Goal: Information Seeking & Learning: Learn about a topic

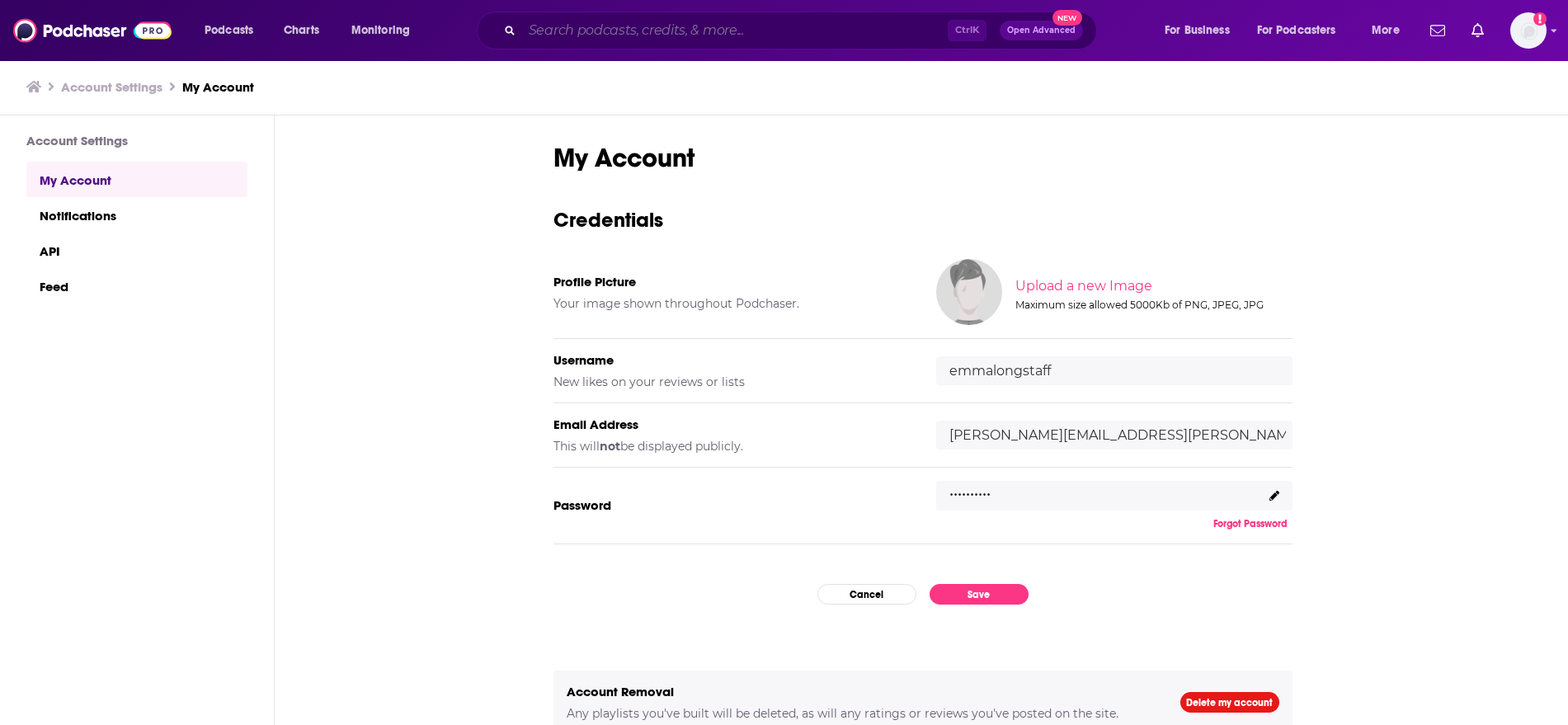
click at [647, 32] on input "Search podcasts, credits, & more..." at bounding box center [734, 30] width 425 height 26
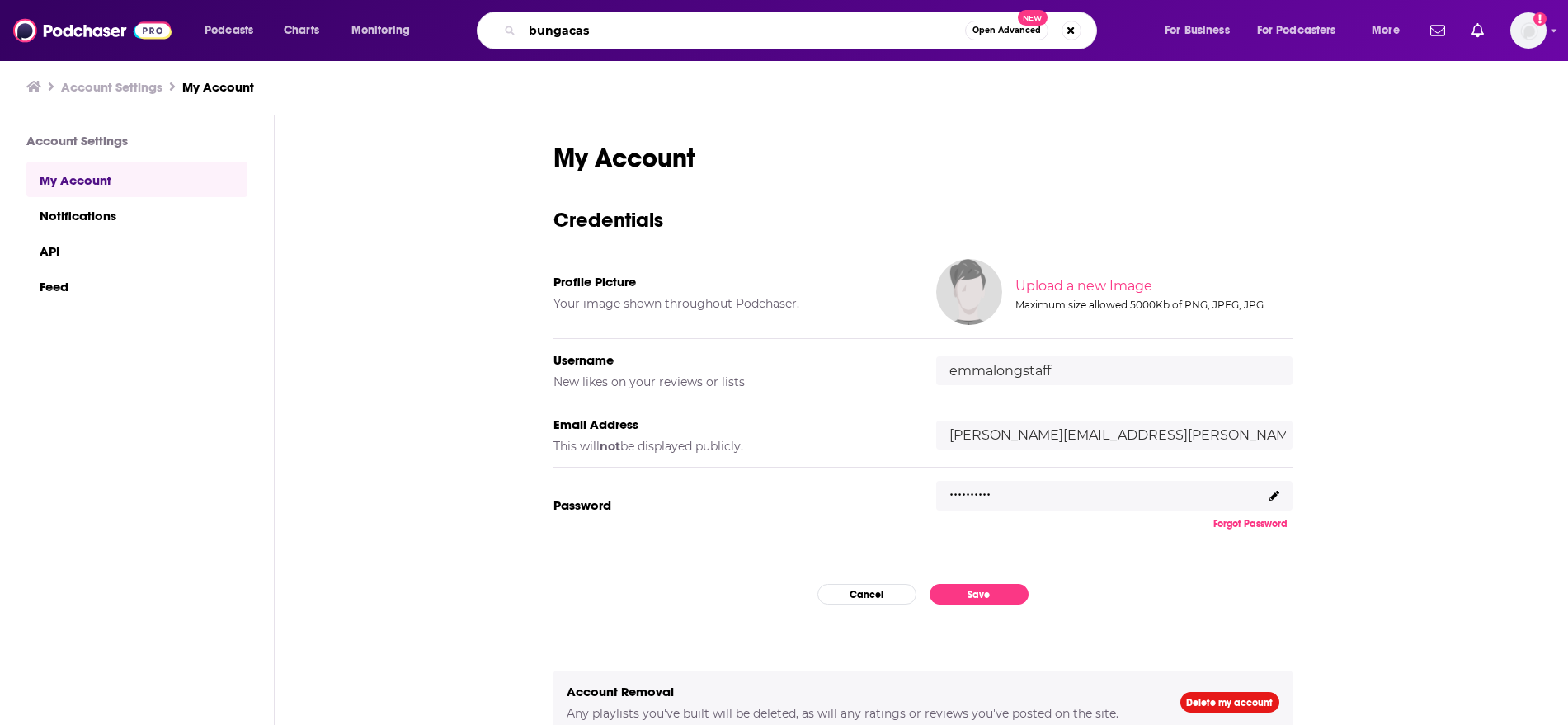
type input "bungacast"
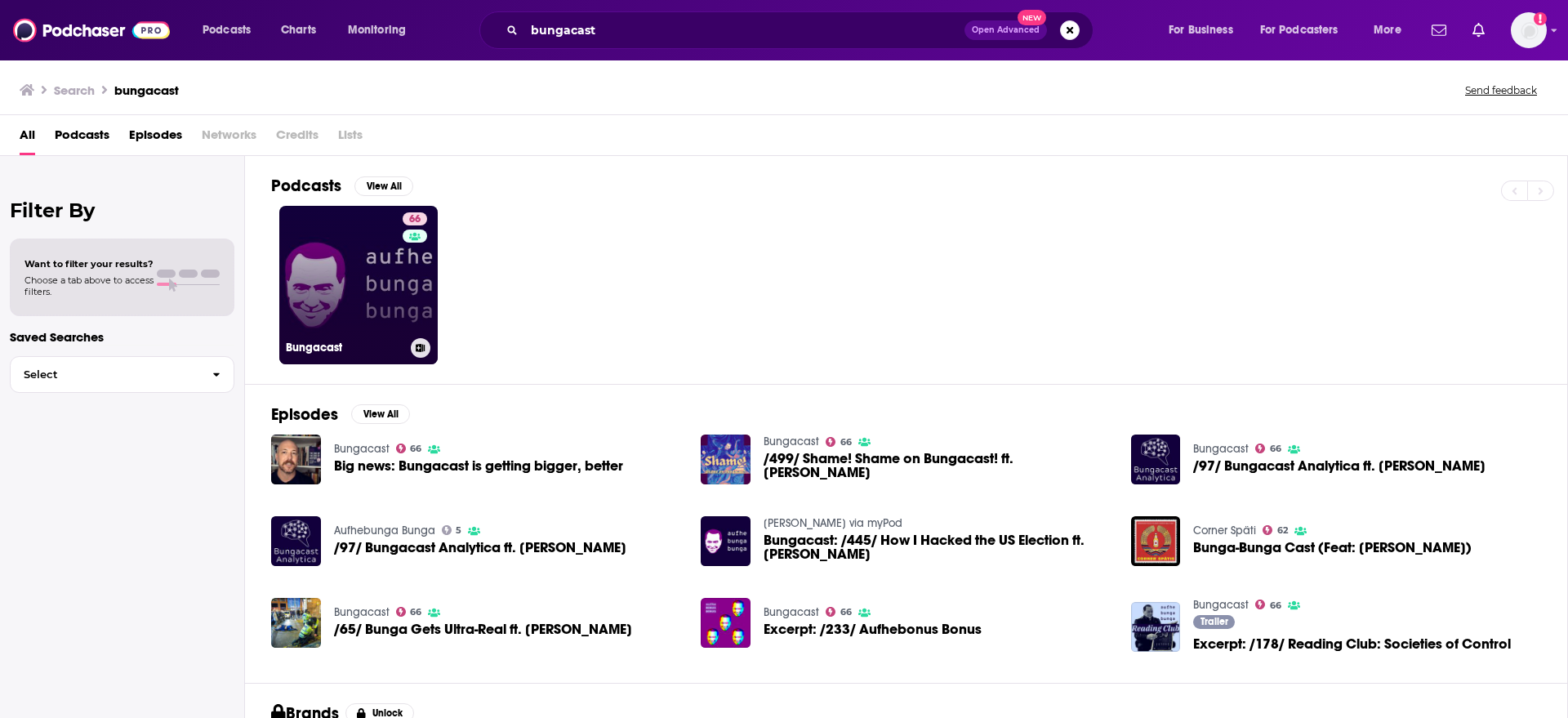
click at [399, 297] on link "66 Bungacast" at bounding box center [359, 285] width 159 height 159
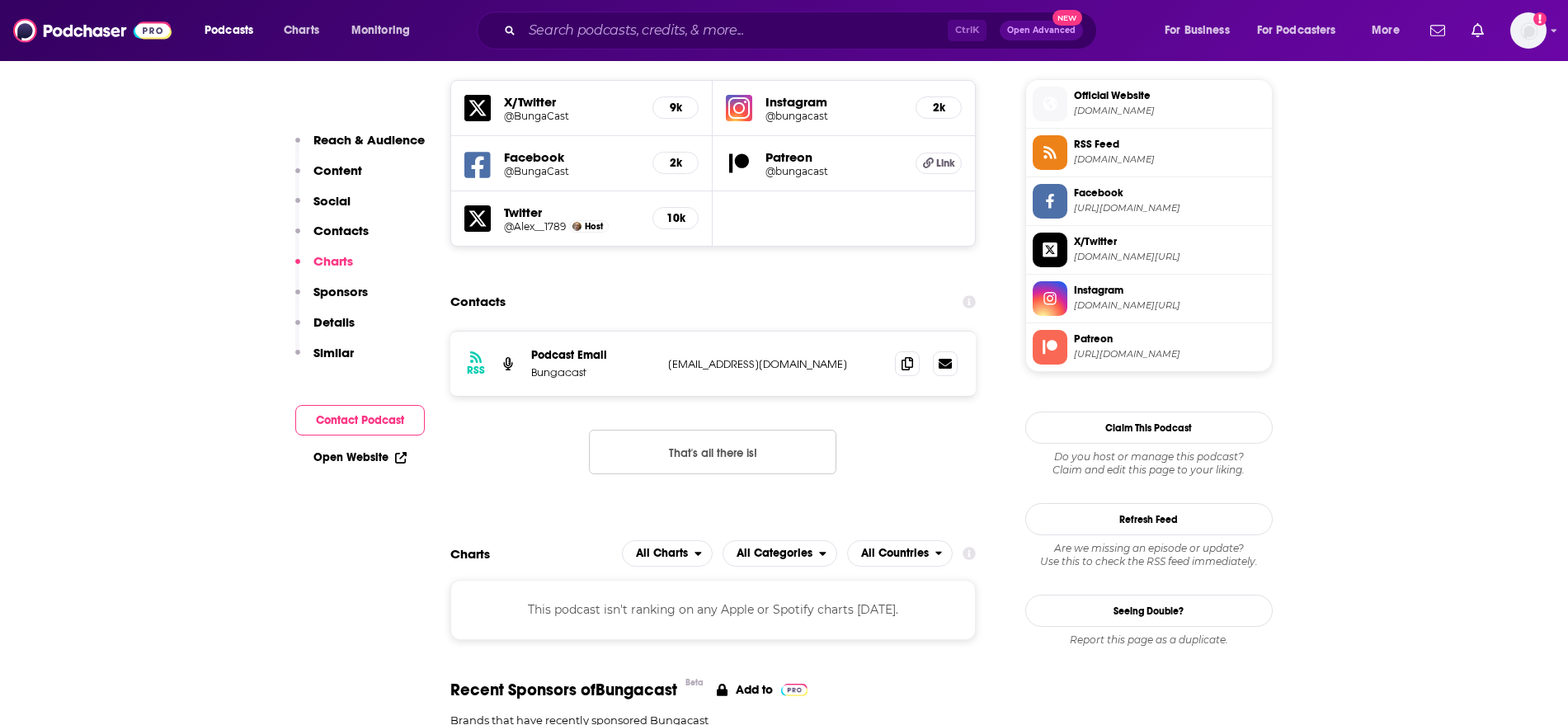
scroll to position [1889, 0]
